Goal: Task Accomplishment & Management: Manage account settings

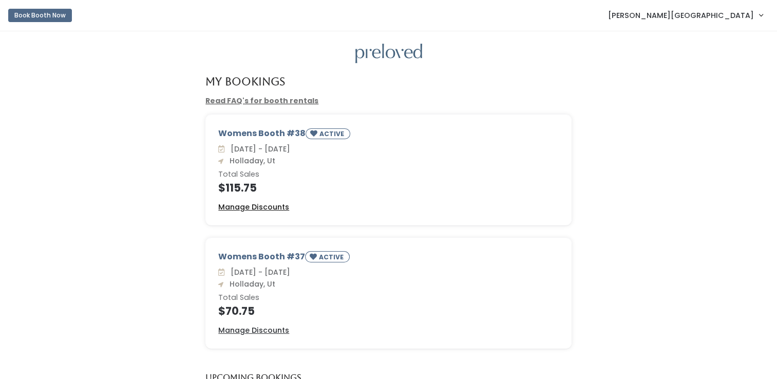
click at [281, 205] on u "Manage Discounts" at bounding box center [253, 207] width 71 height 10
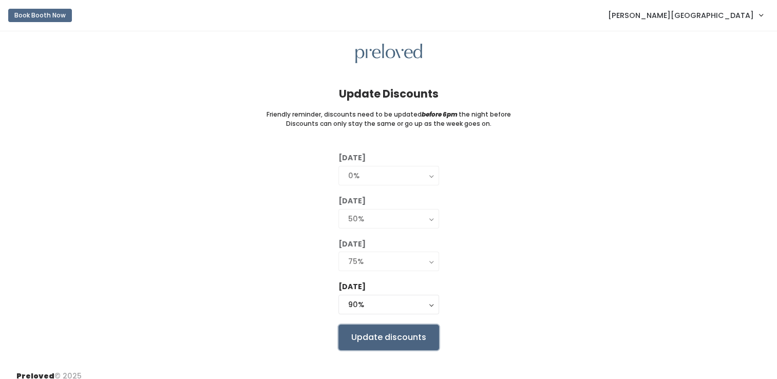
click at [389, 334] on input "Update discounts" at bounding box center [388, 338] width 101 height 26
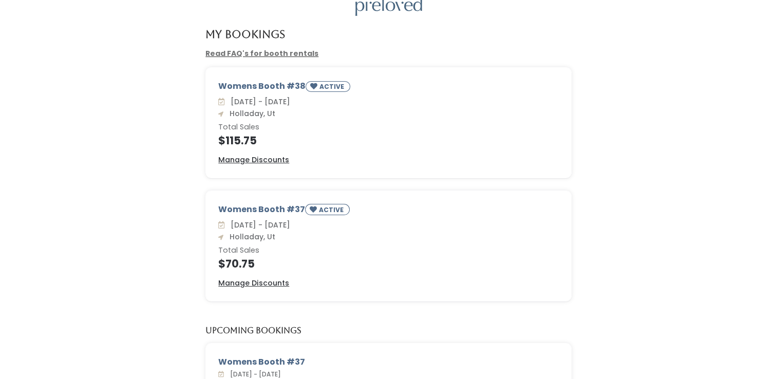
scroll to position [103, 0]
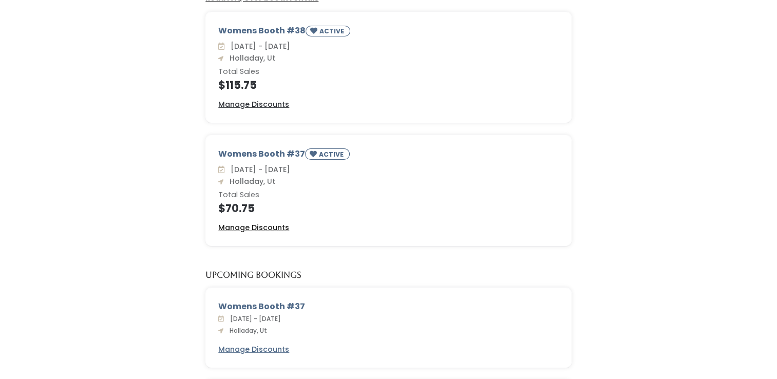
click at [255, 227] on u "Manage Discounts" at bounding box center [253, 227] width 71 height 10
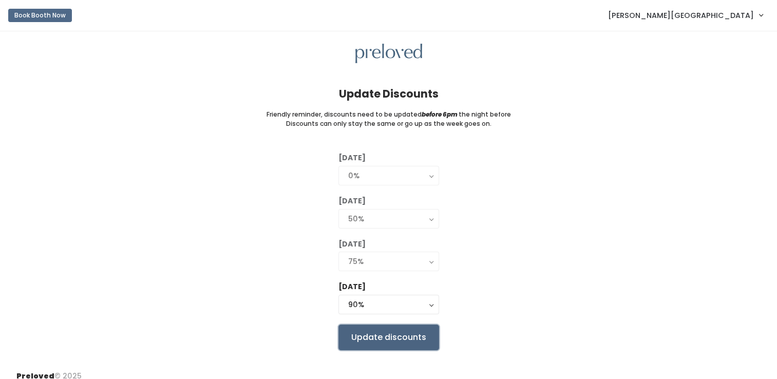
click at [406, 337] on input "Update discounts" at bounding box center [388, 338] width 101 height 26
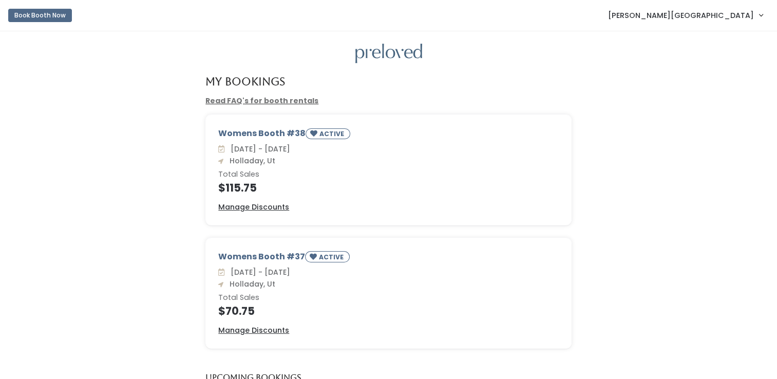
click at [724, 16] on span "Lindsey England" at bounding box center [681, 15] width 146 height 11
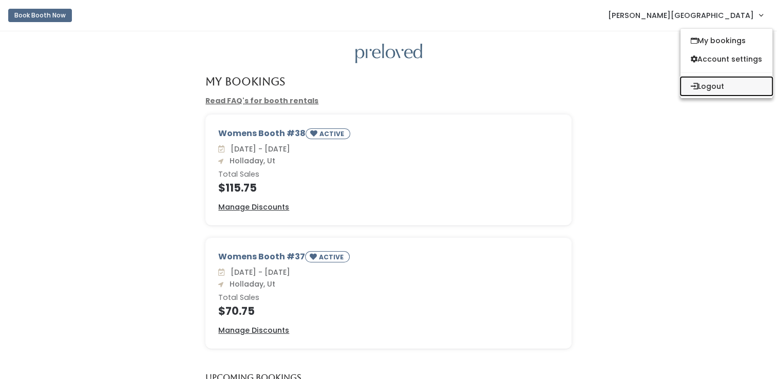
click at [711, 88] on button "Logout" at bounding box center [726, 86] width 92 height 18
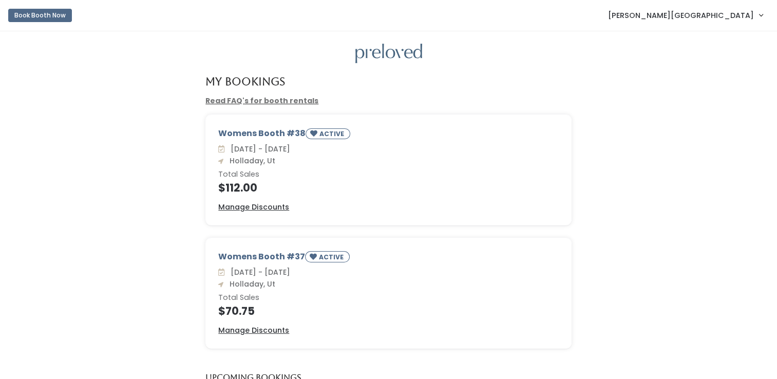
click at [751, 15] on span "[PERSON_NAME][GEOGRAPHIC_DATA]" at bounding box center [681, 15] width 146 height 11
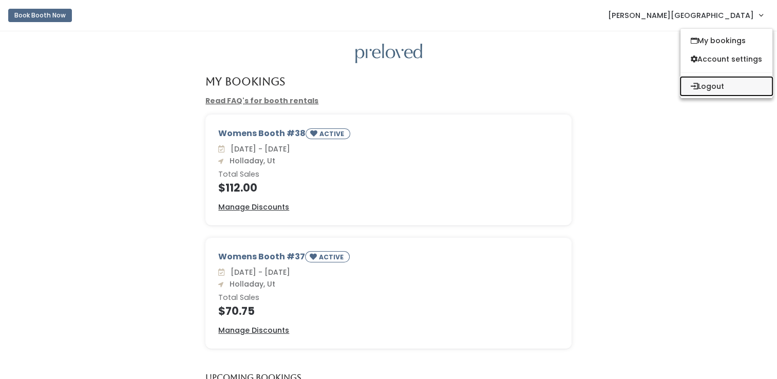
drag, startPoint x: 717, startPoint y: 87, endPoint x: 705, endPoint y: 81, distance: 13.3
click at [717, 87] on button "Logout" at bounding box center [726, 86] width 92 height 18
